Goal: Task Accomplishment & Management: Manage account settings

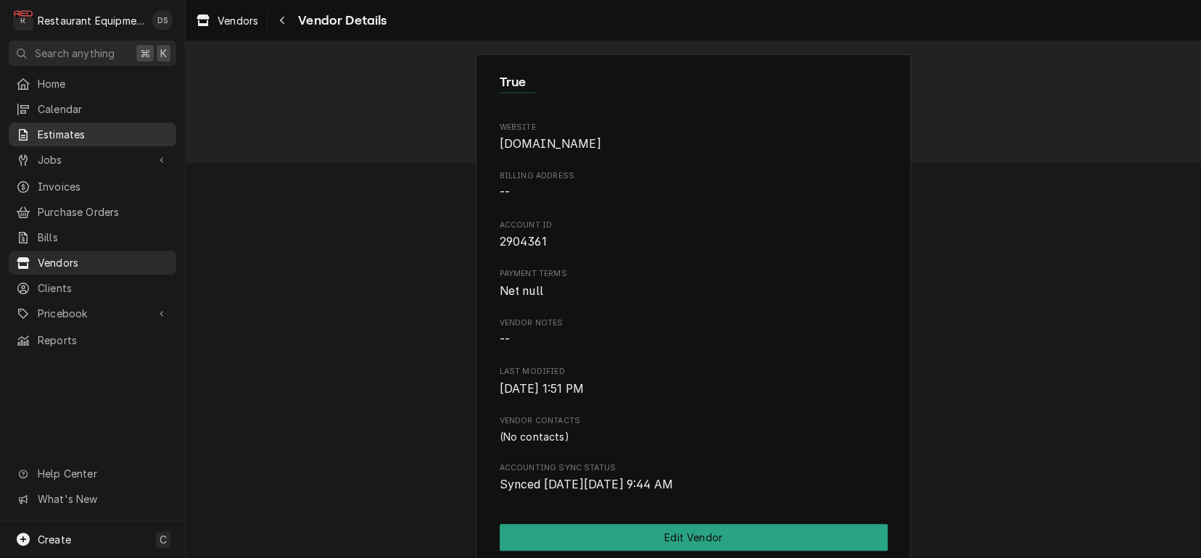
click at [62, 129] on span "Estimates" at bounding box center [103, 134] width 131 height 15
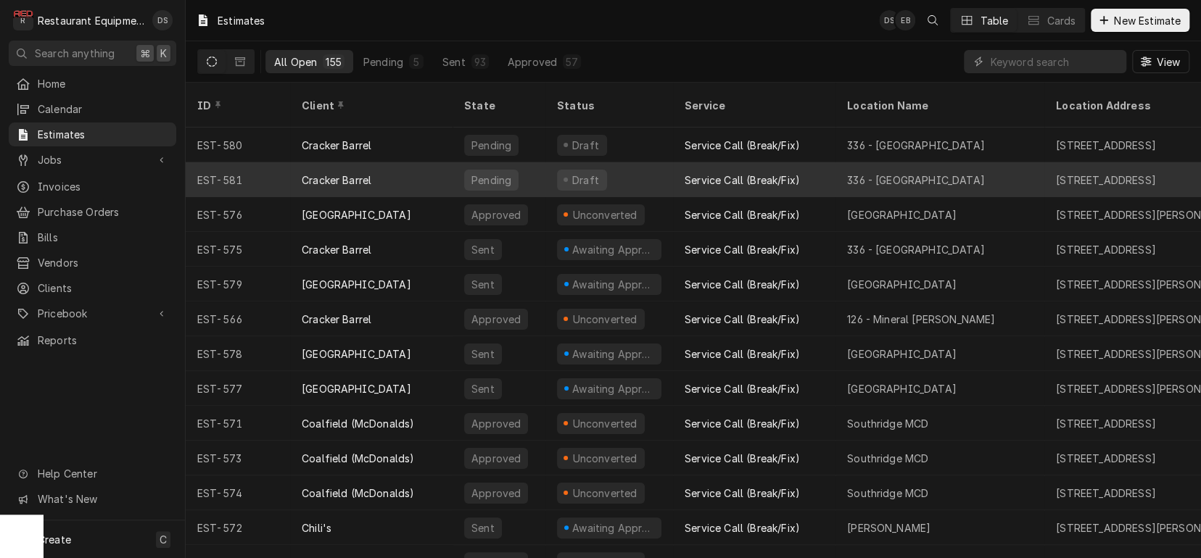
click at [347, 173] on div "Cracker Barrel" at bounding box center [337, 180] width 70 height 15
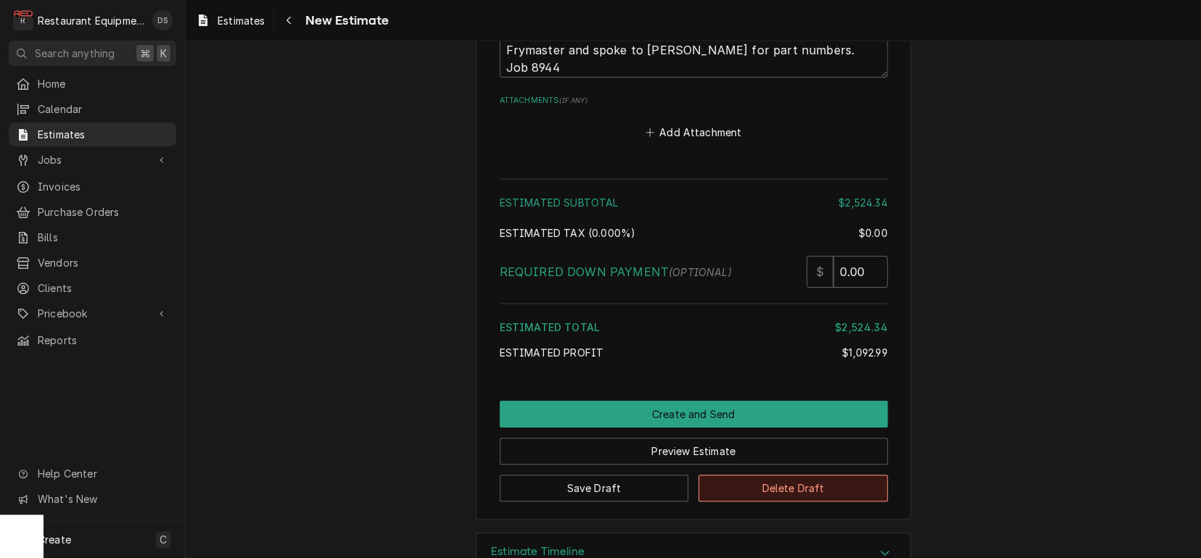
click at [787, 475] on button "Delete Draft" at bounding box center [792, 488] width 189 height 27
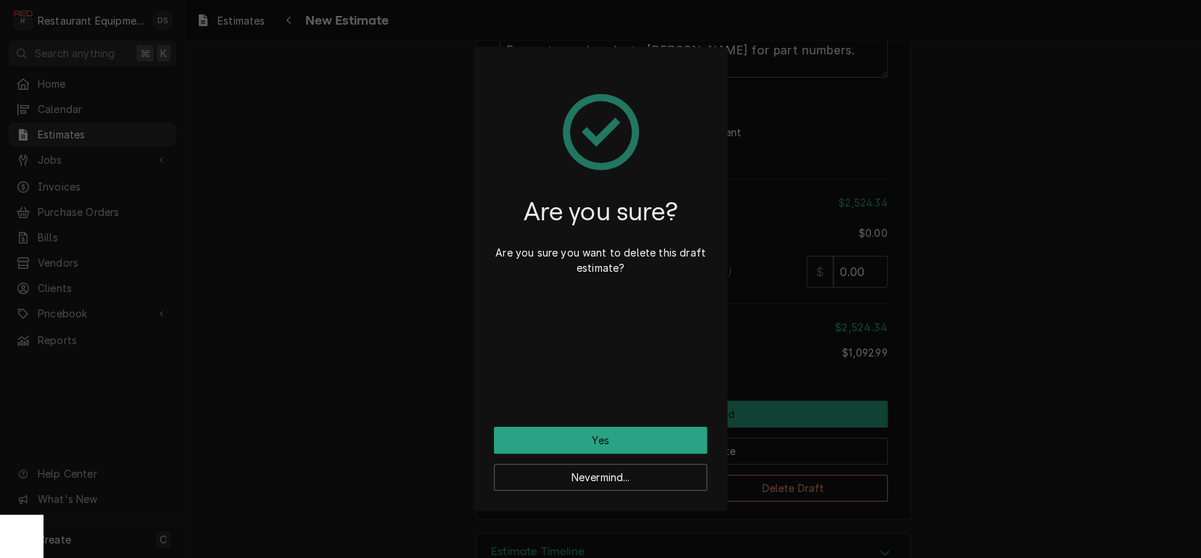
click at [595, 444] on button "Yes" at bounding box center [600, 440] width 213 height 27
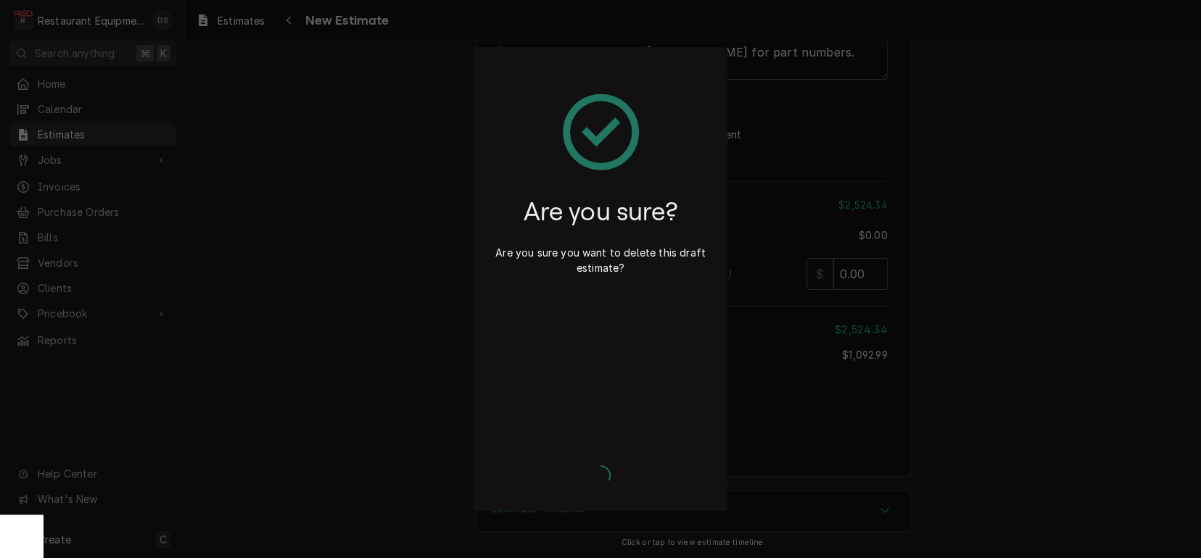
type textarea "x"
